Goal: Information Seeking & Learning: Learn about a topic

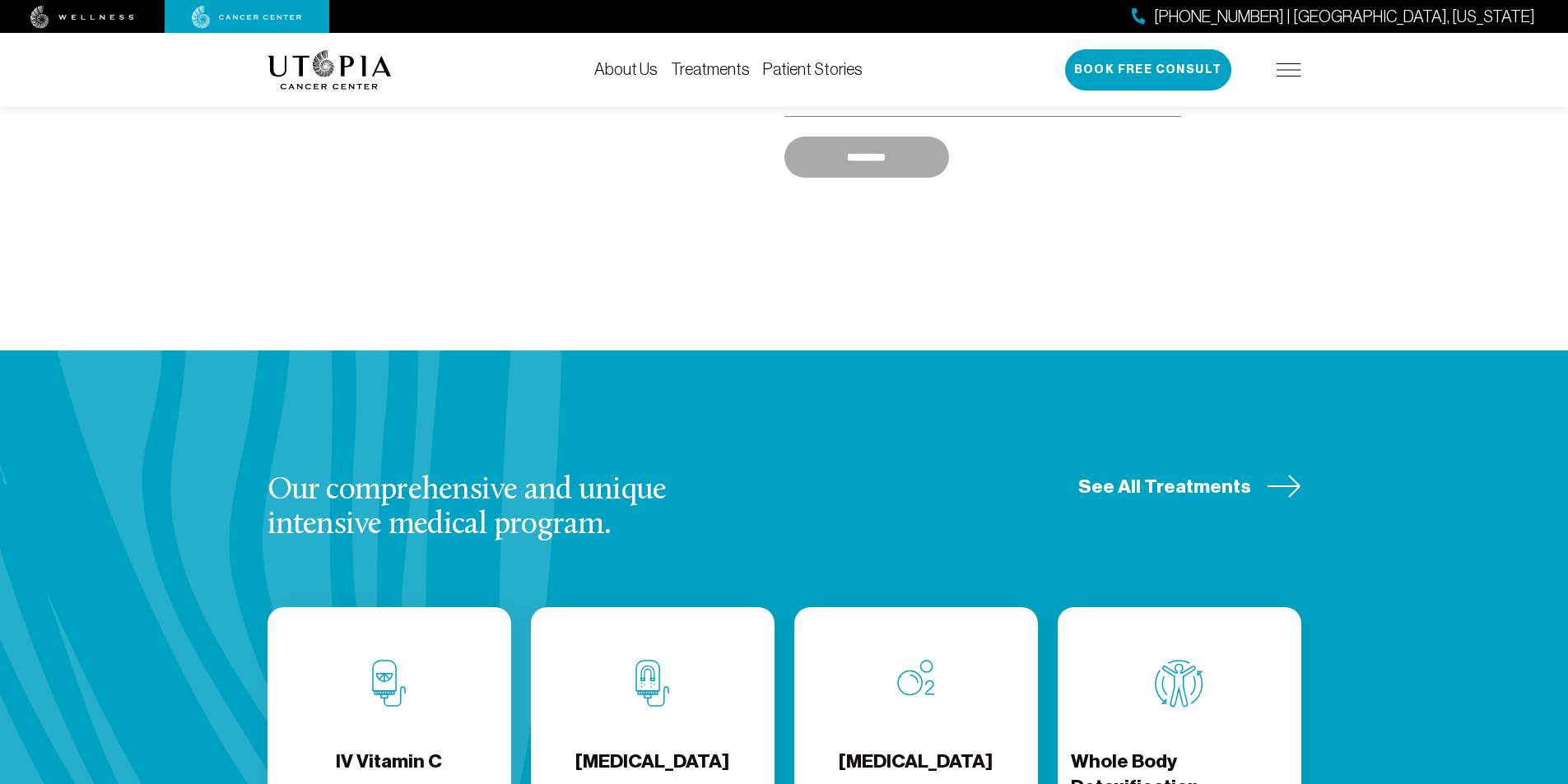
scroll to position [1818, 0]
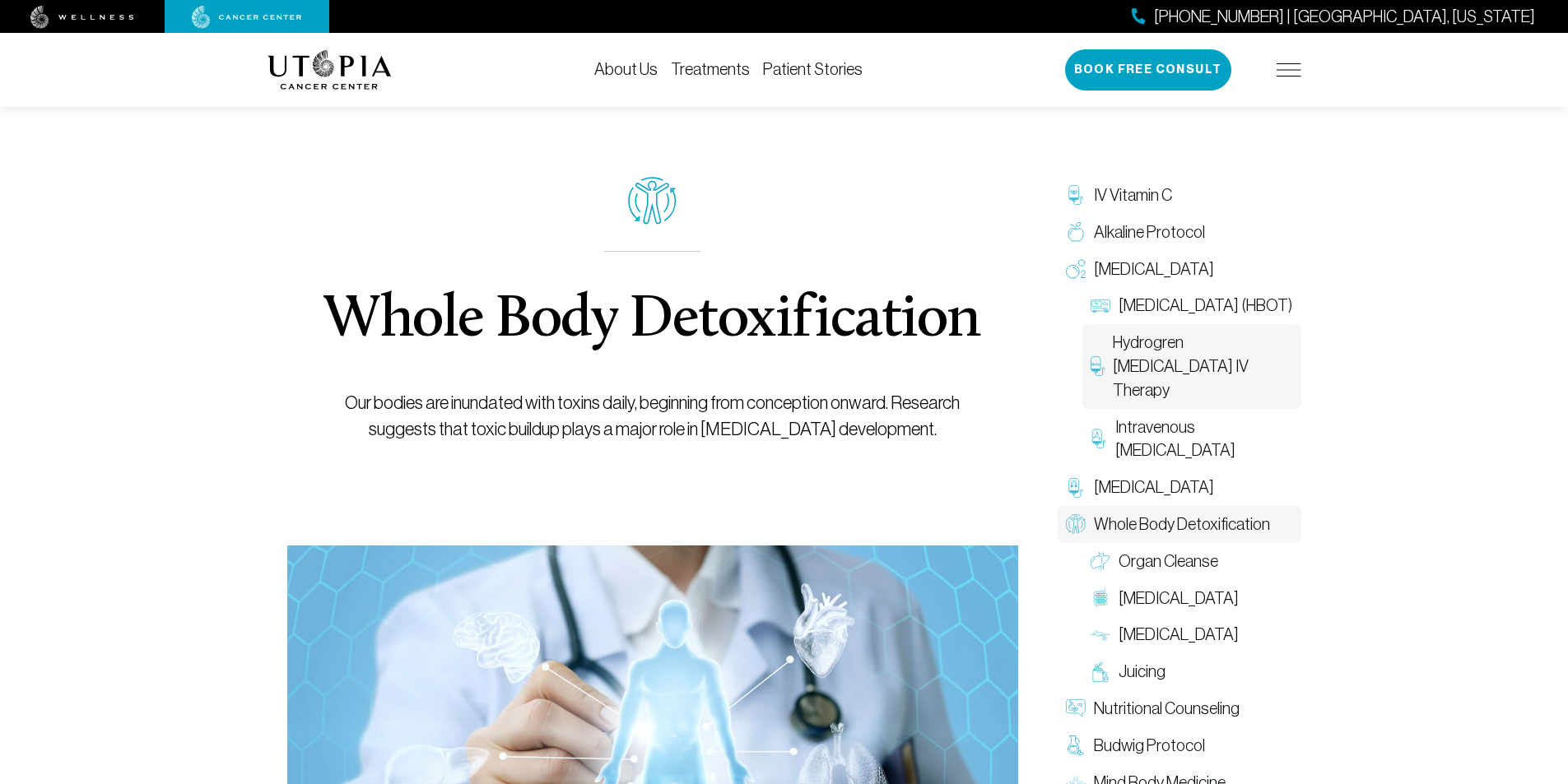
click at [1104, 354] on link "Hydrogren [MEDICAL_DATA] IV Therapy" at bounding box center [1191, 366] width 219 height 84
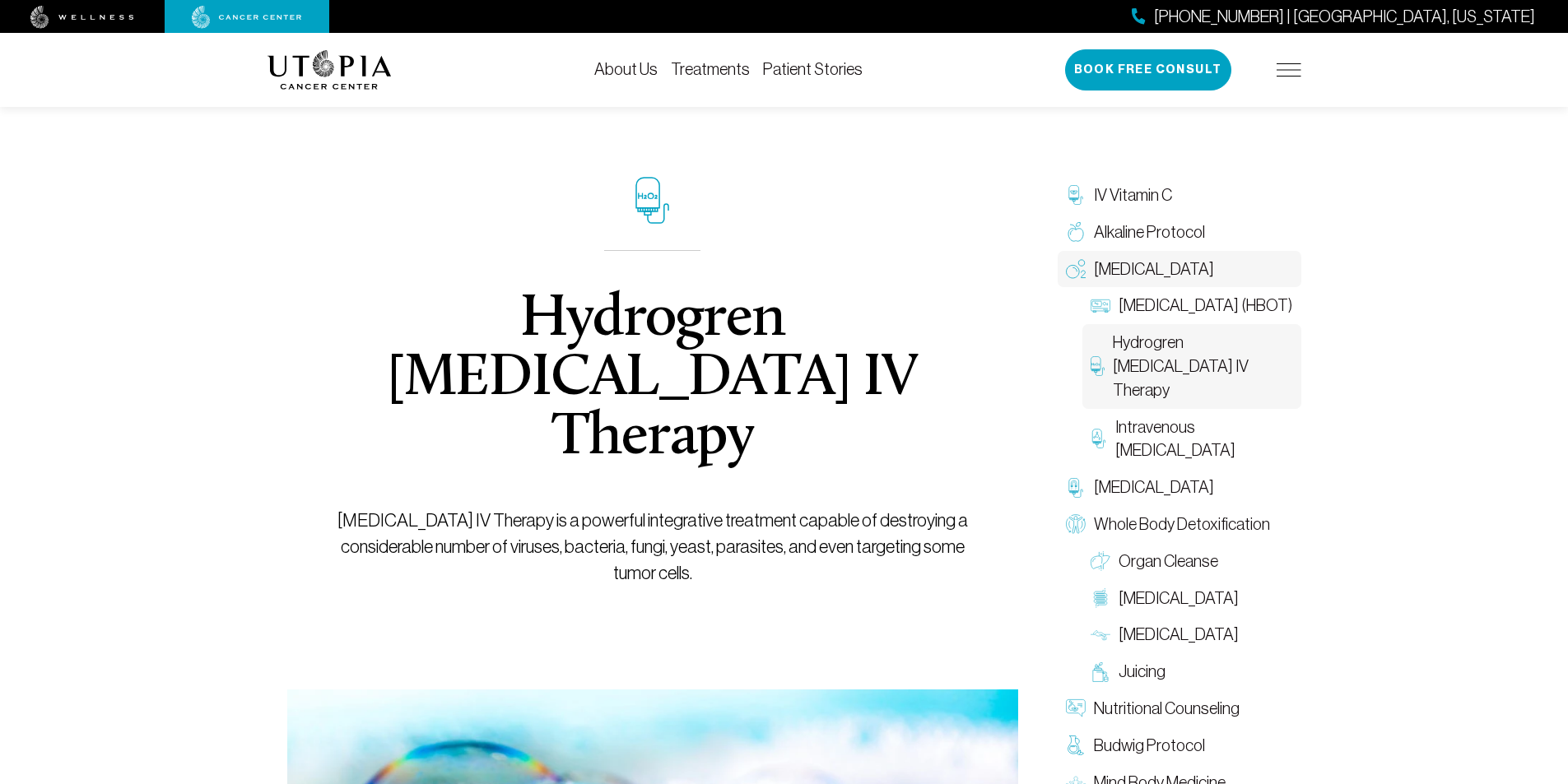
click at [1107, 253] on link "[MEDICAL_DATA]" at bounding box center [1179, 269] width 243 height 37
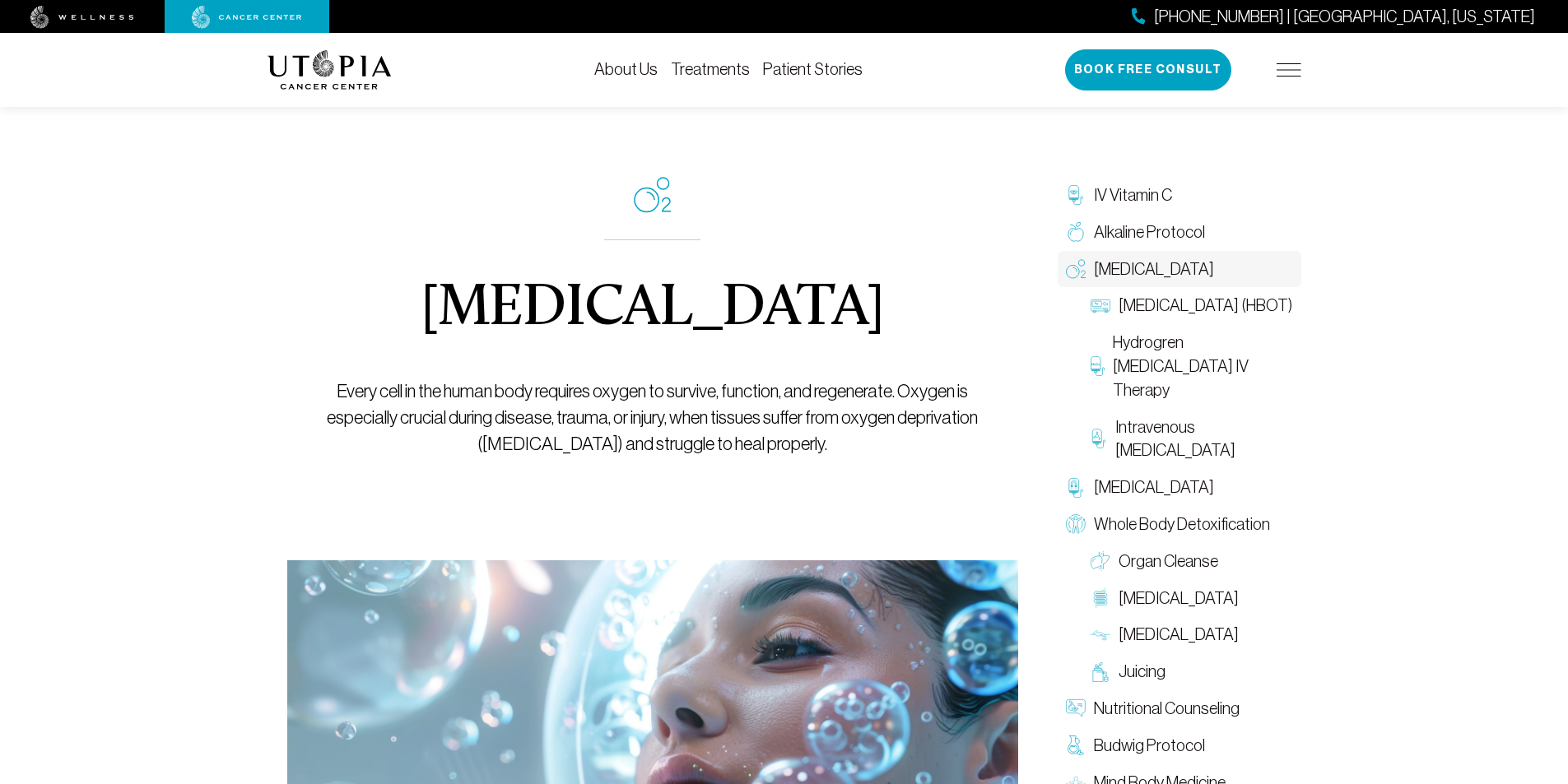
scroll to position [31, 0]
